Goal: Obtain resource: Download file/media

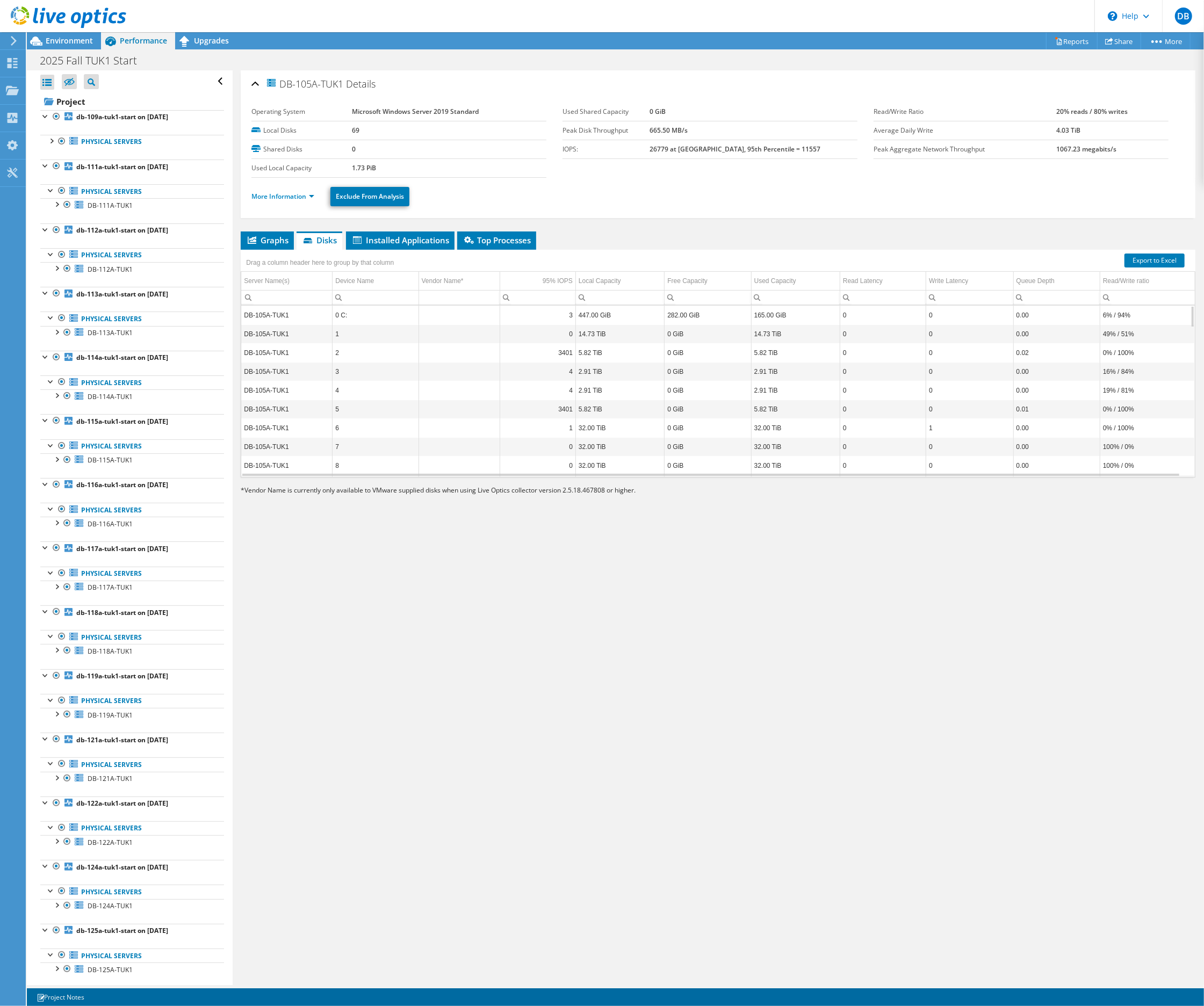
scroll to position [1211, 0]
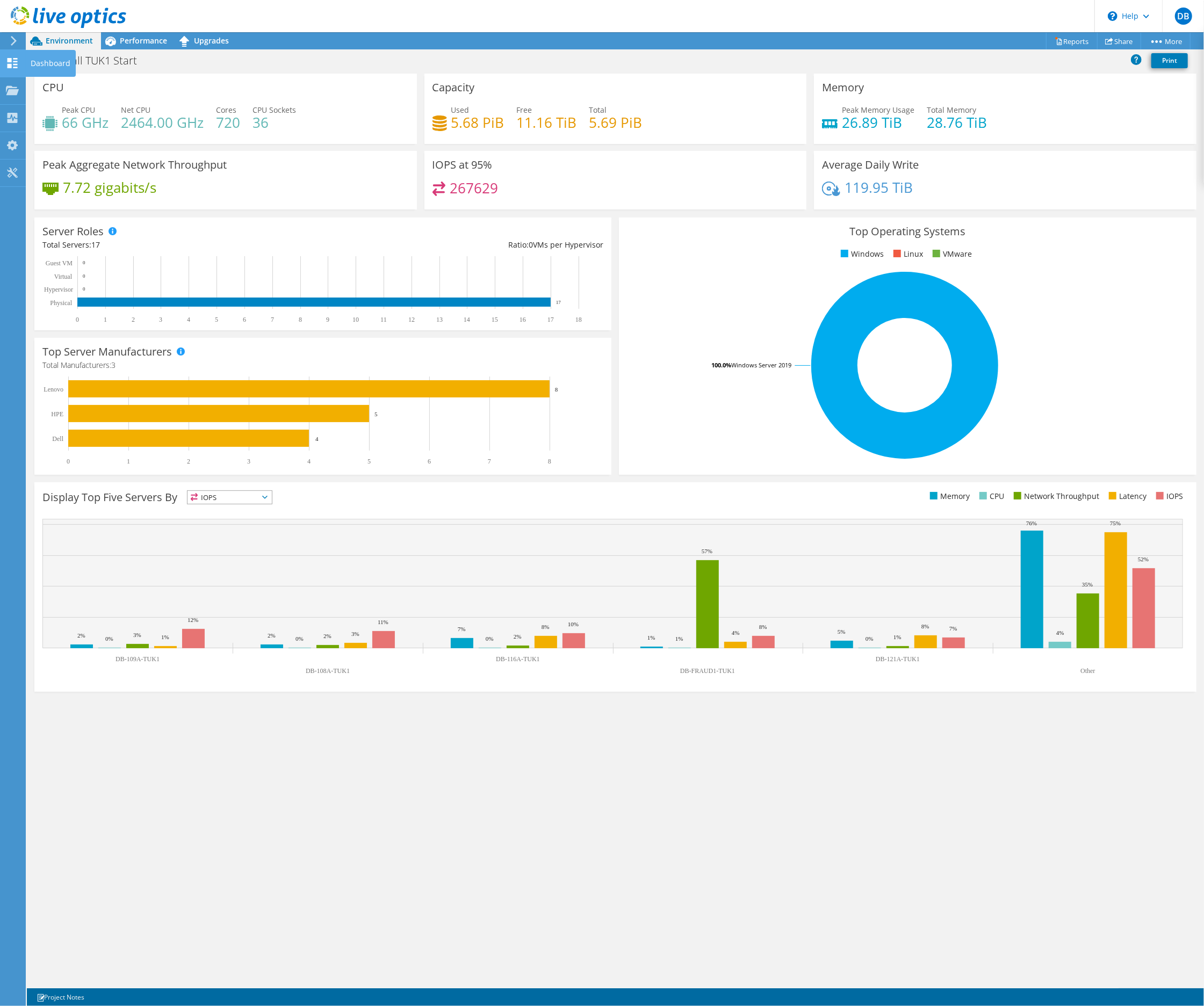
click at [7, 59] on icon at bounding box center [12, 63] width 13 height 10
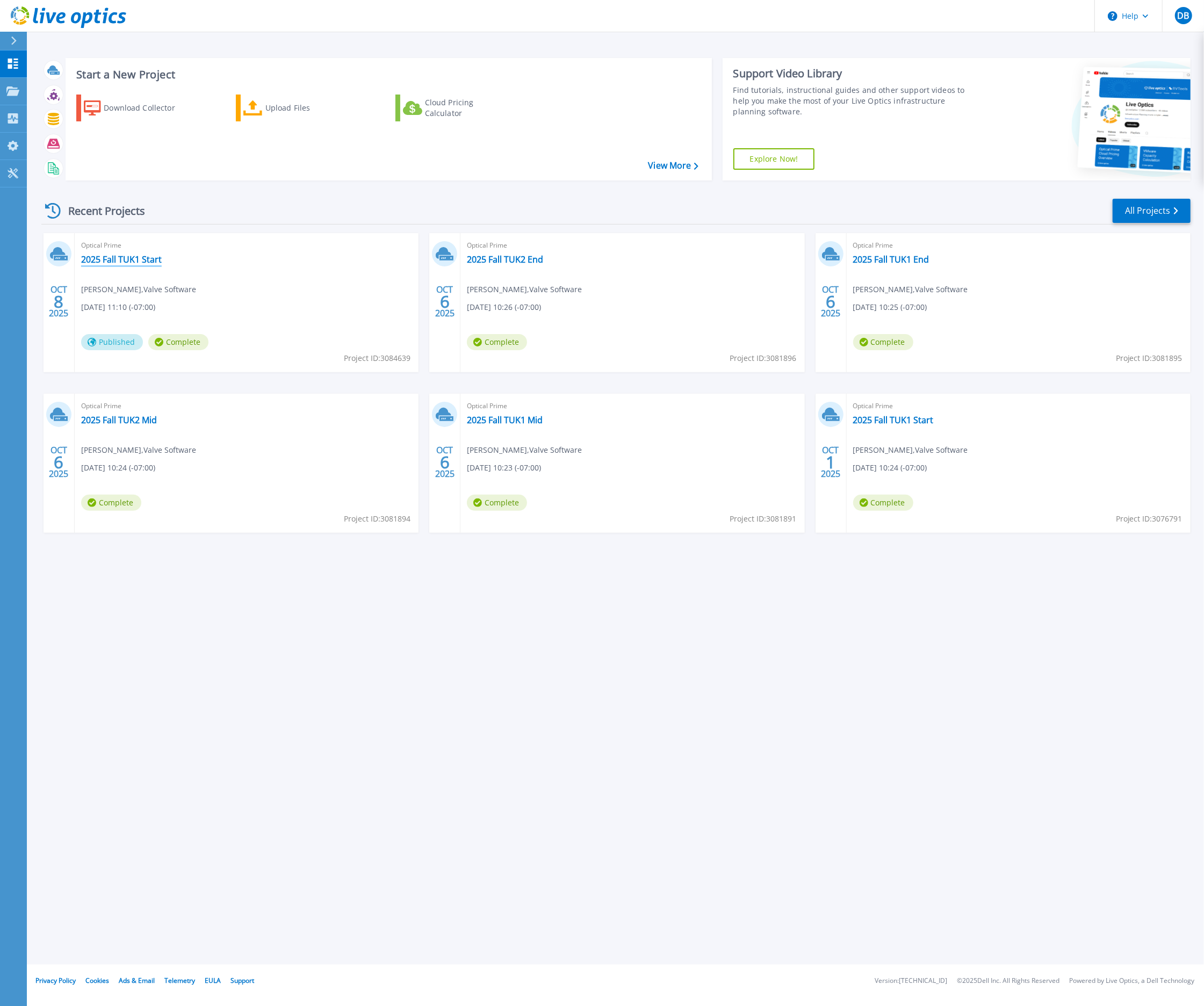
click at [103, 261] on link "2025 Fall TUK1 Start" at bounding box center [121, 259] width 81 height 11
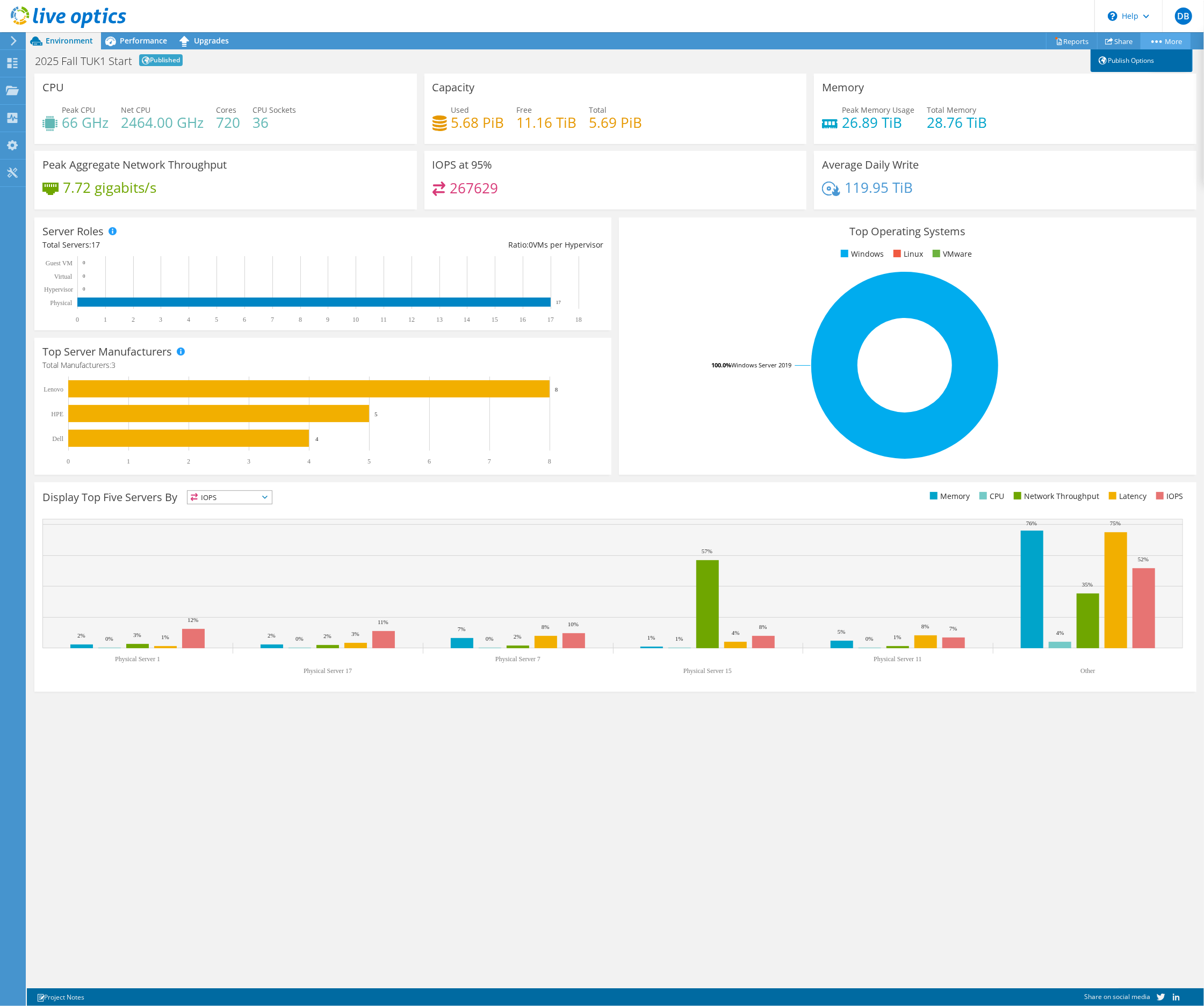
click at [1136, 61] on link "Publish Options" at bounding box center [1141, 61] width 102 height 23
click at [1112, 37] on link "Share" at bounding box center [1119, 41] width 44 height 17
click at [1067, 39] on link "Reports" at bounding box center [1071, 41] width 51 height 17
click at [123, 38] on span "Performance" at bounding box center [143, 40] width 47 height 10
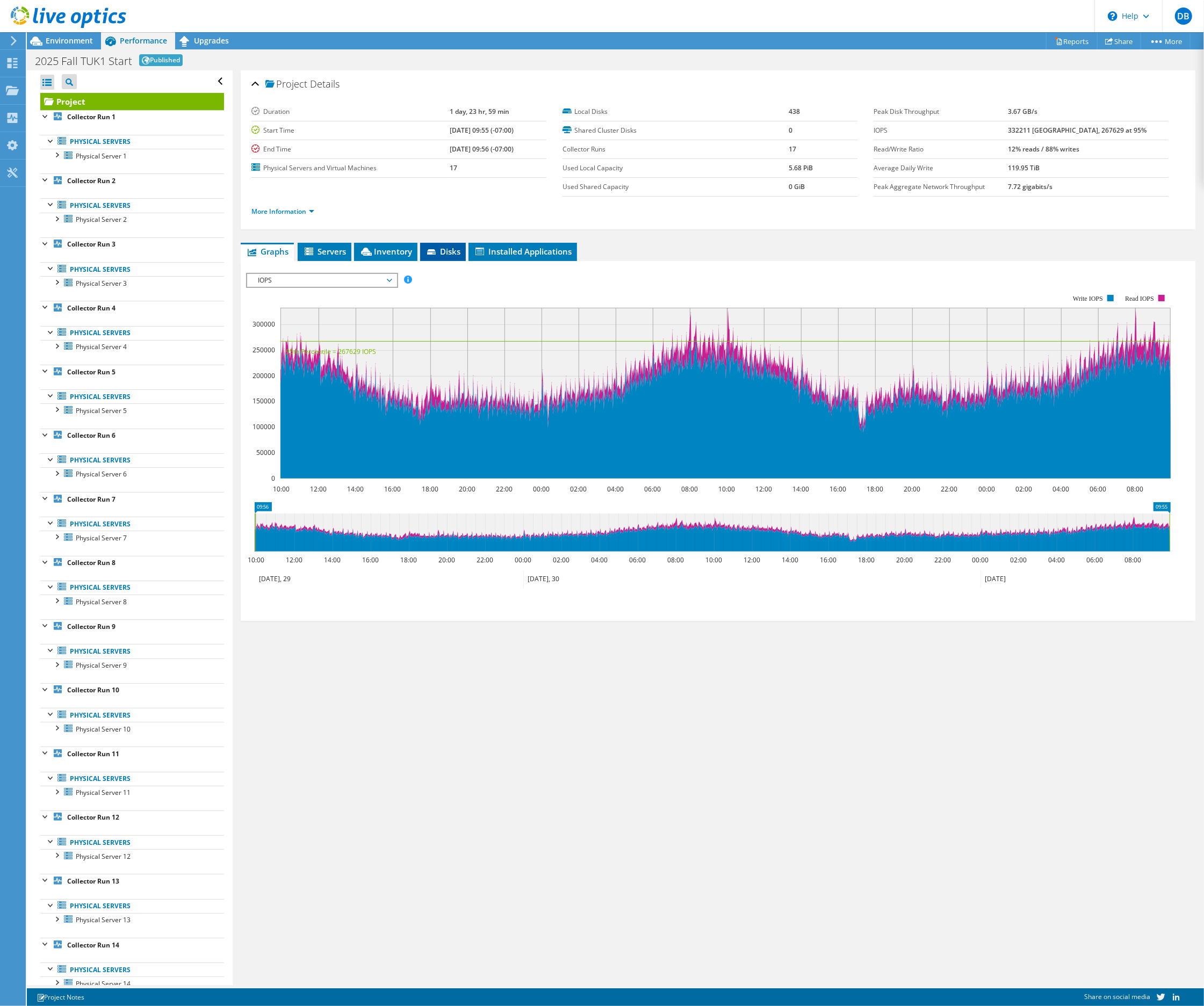
click at [444, 246] on li "Disks" at bounding box center [443, 252] width 45 height 19
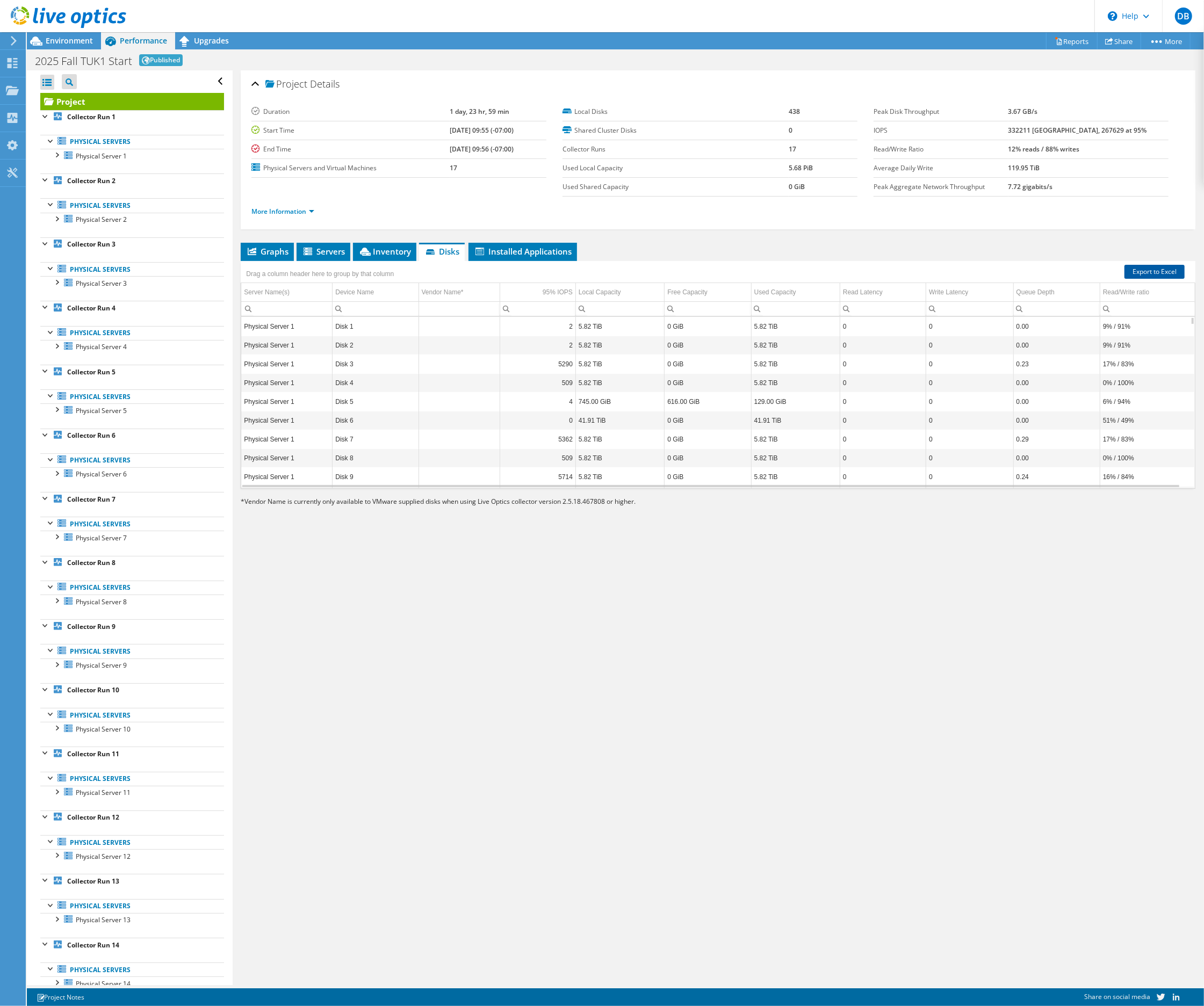
click at [1142, 272] on link "Export to Excel" at bounding box center [1155, 272] width 61 height 14
click at [11, 63] on icon at bounding box center [12, 63] width 13 height 10
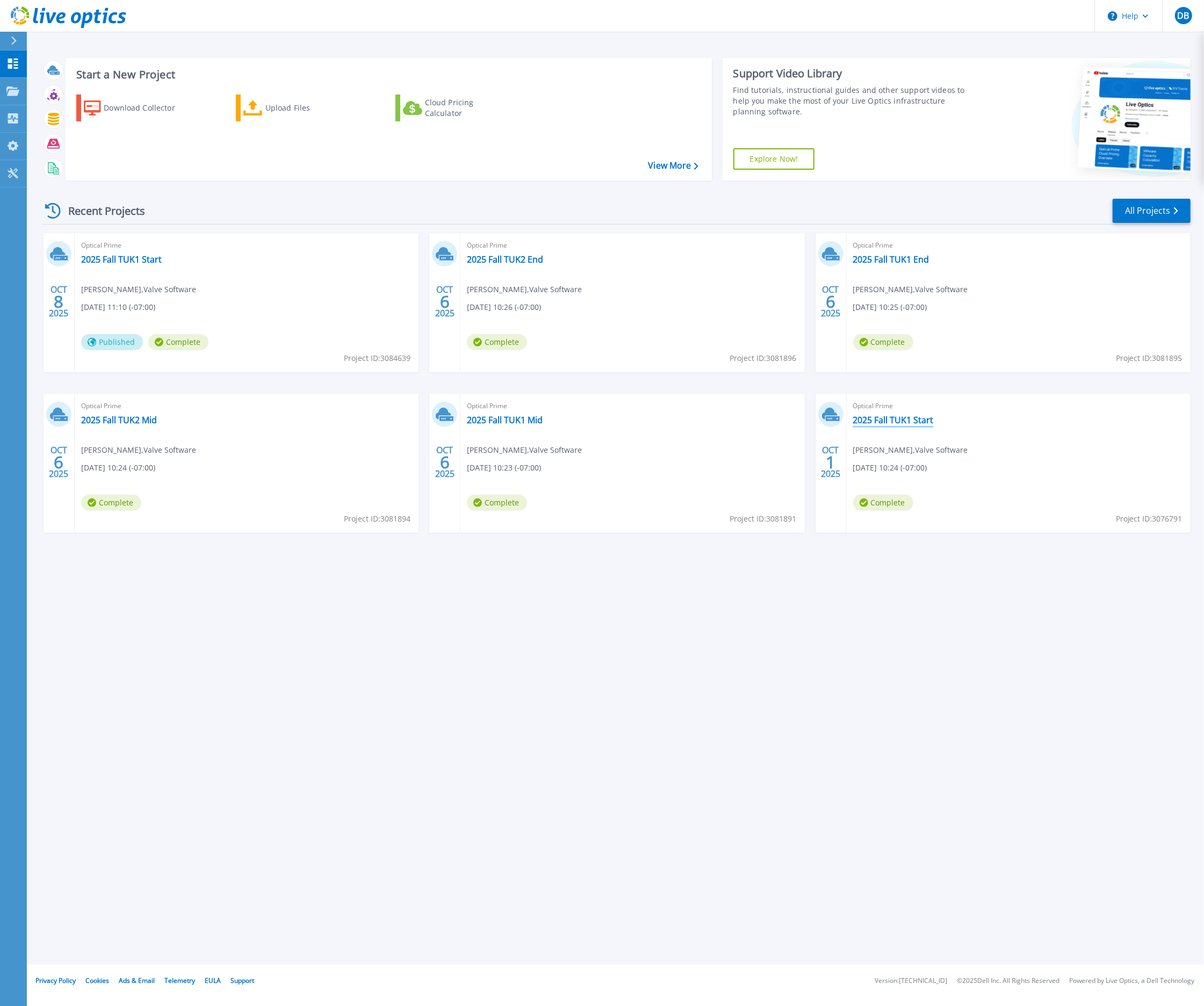
click at [921, 421] on link "2025 Fall TUK1 Start" at bounding box center [894, 420] width 81 height 11
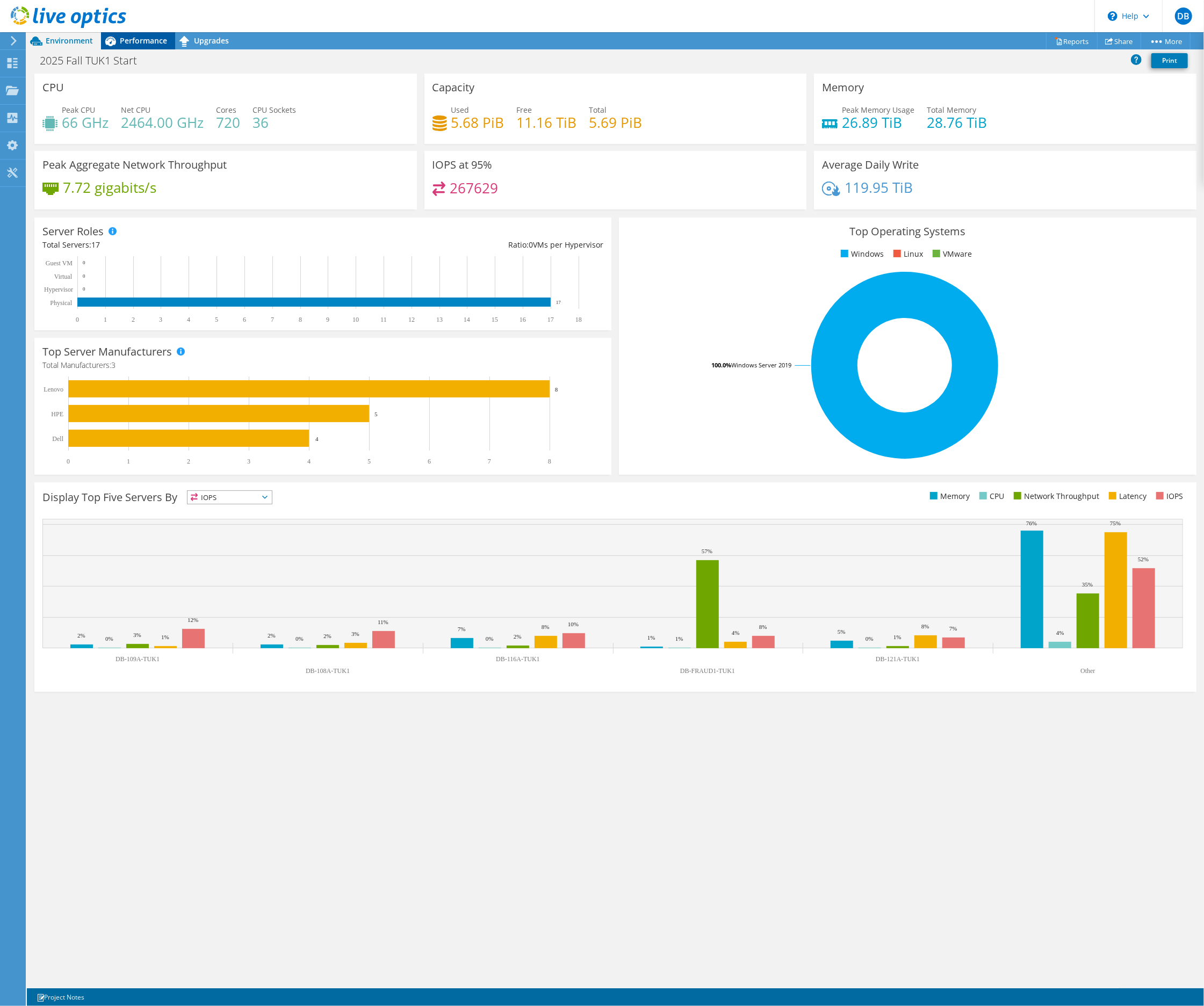
click at [148, 39] on span "Performance" at bounding box center [143, 40] width 47 height 10
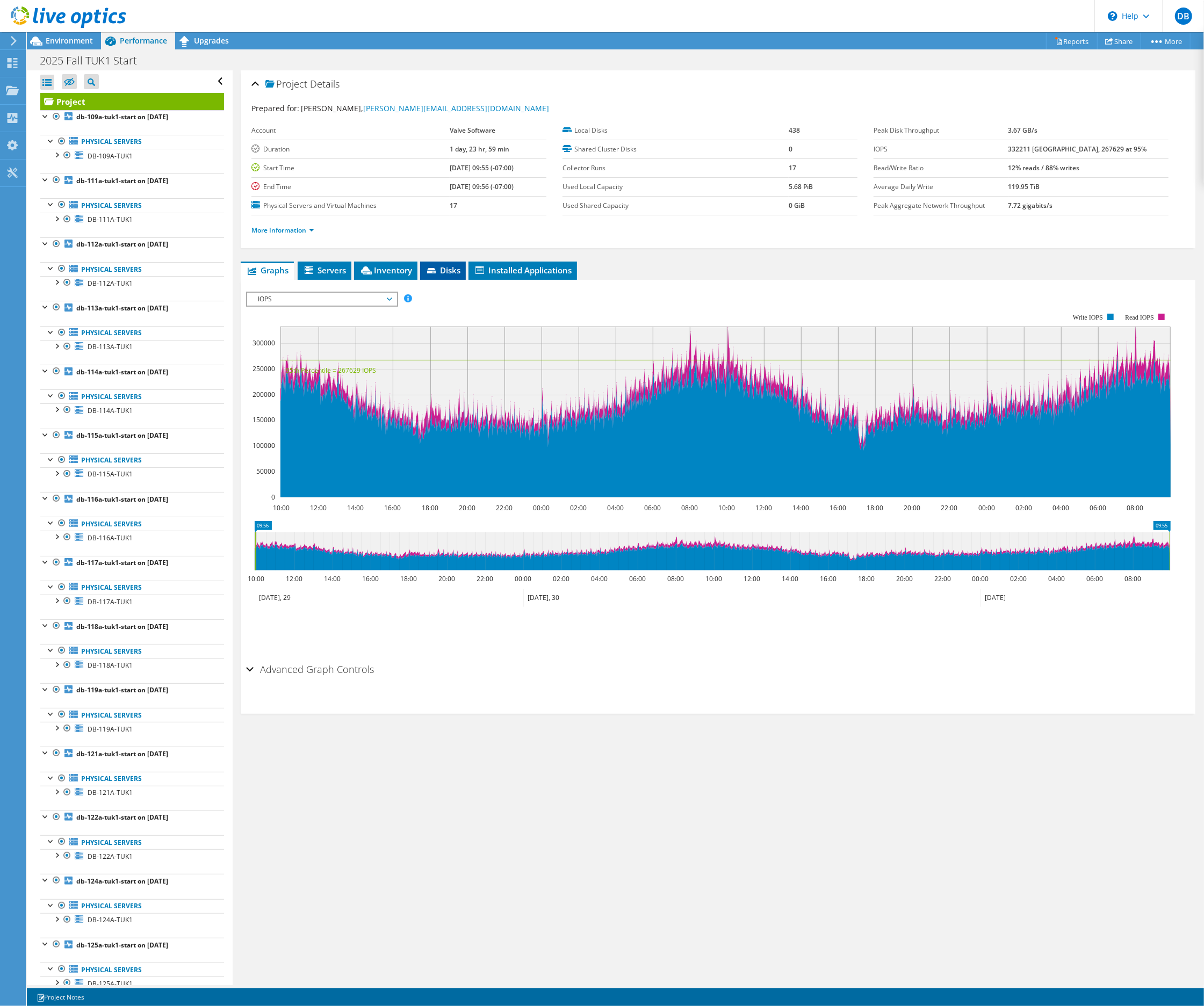
click at [445, 268] on span "Disks" at bounding box center [443, 270] width 35 height 11
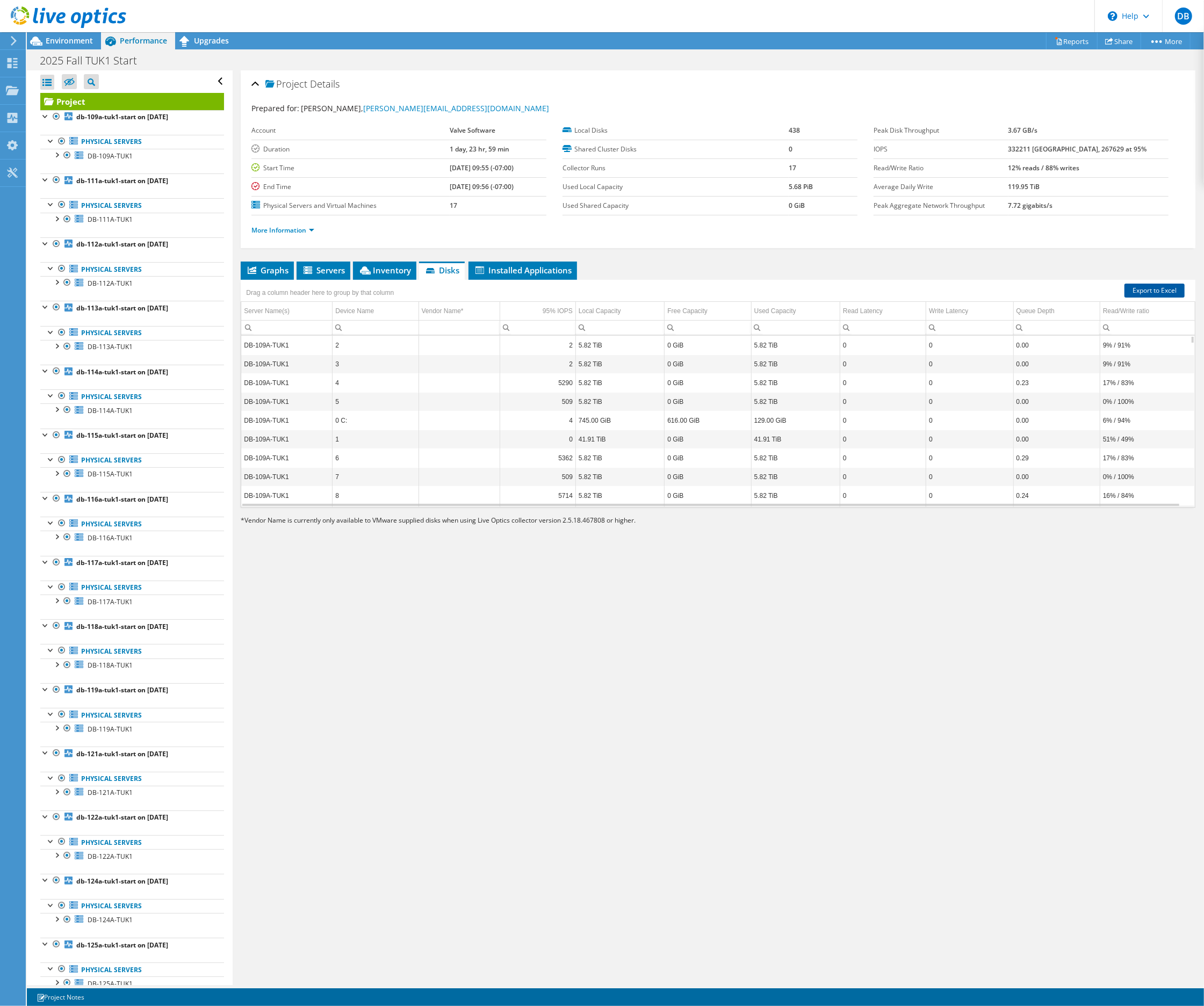
click at [1140, 288] on link "Export to Excel" at bounding box center [1155, 290] width 61 height 14
